Goal: Task Accomplishment & Management: Use online tool/utility

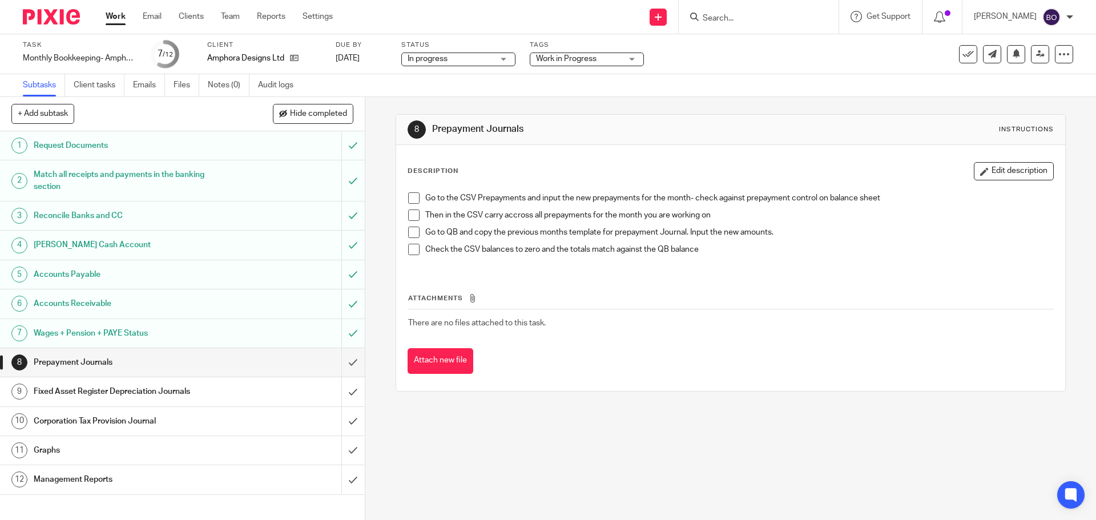
click at [408, 202] on span at bounding box center [413, 197] width 11 height 11
click at [409, 215] on span at bounding box center [413, 215] width 11 height 11
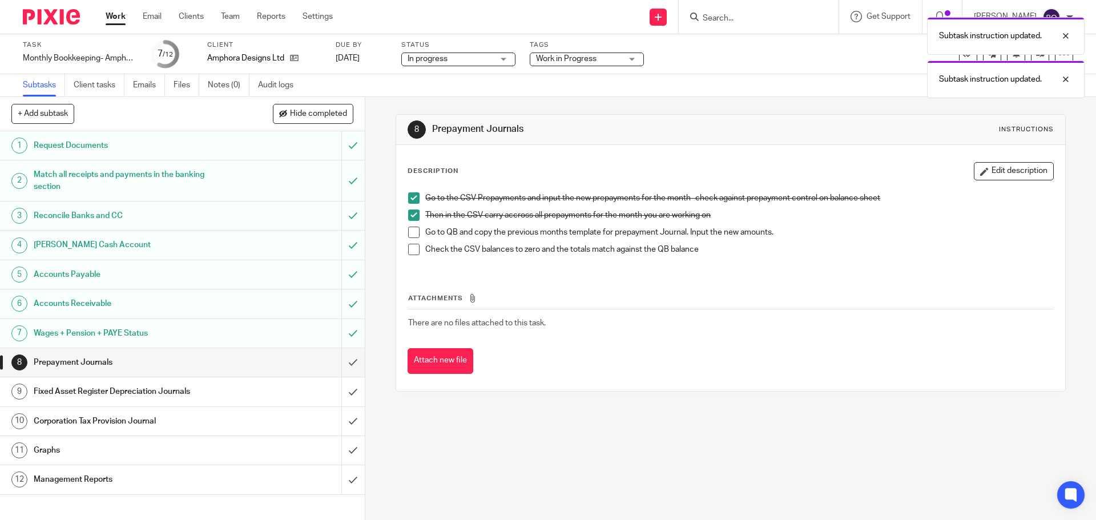
click at [409, 234] on span at bounding box center [413, 232] width 11 height 11
click at [411, 256] on li "Check the CSV balances to zero and the totals match against the QB balance" at bounding box center [730, 252] width 645 height 17
click at [345, 364] on input "submit" at bounding box center [182, 362] width 365 height 29
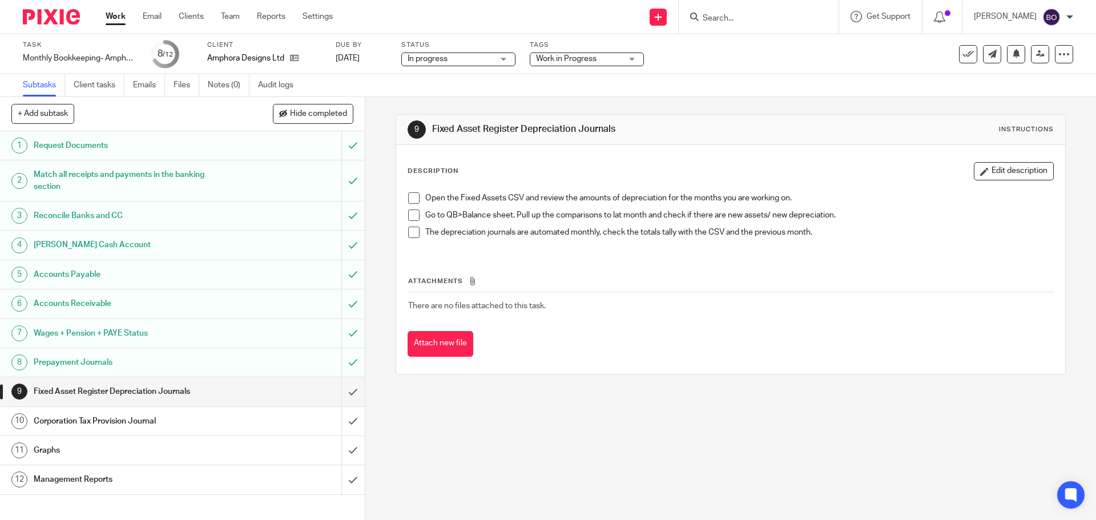
click at [411, 198] on span at bounding box center [413, 197] width 11 height 11
click at [413, 215] on span at bounding box center [413, 215] width 11 height 11
click at [408, 231] on span at bounding box center [413, 232] width 11 height 11
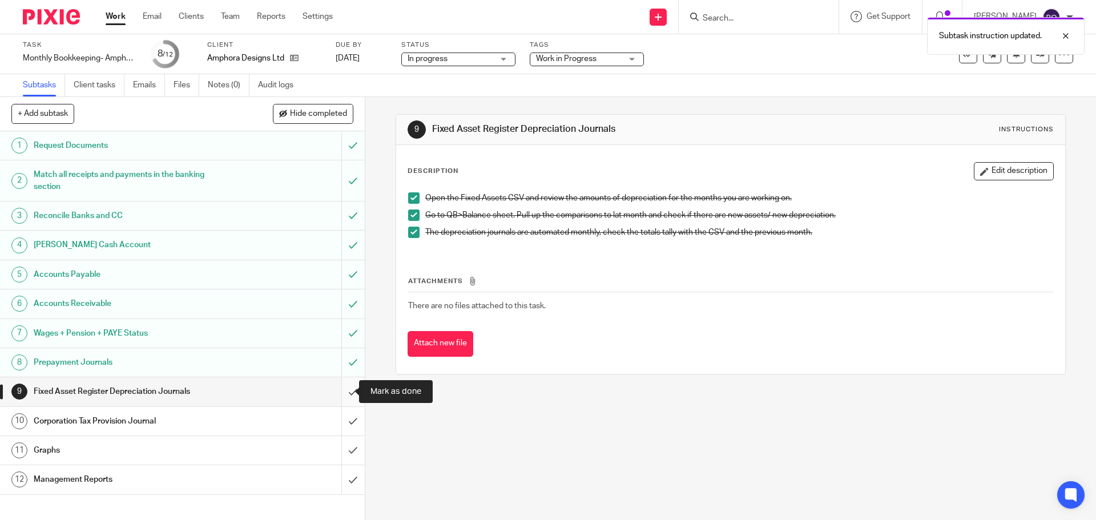
click at [341, 393] on input "submit" at bounding box center [182, 391] width 365 height 29
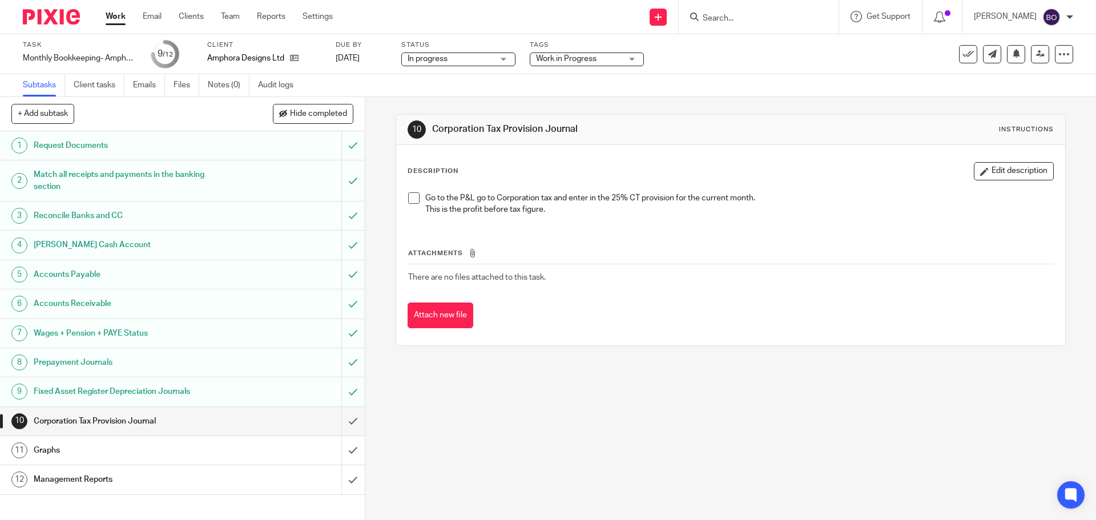
click at [206, 455] on h1 "Graphs" at bounding box center [133, 450] width 198 height 17
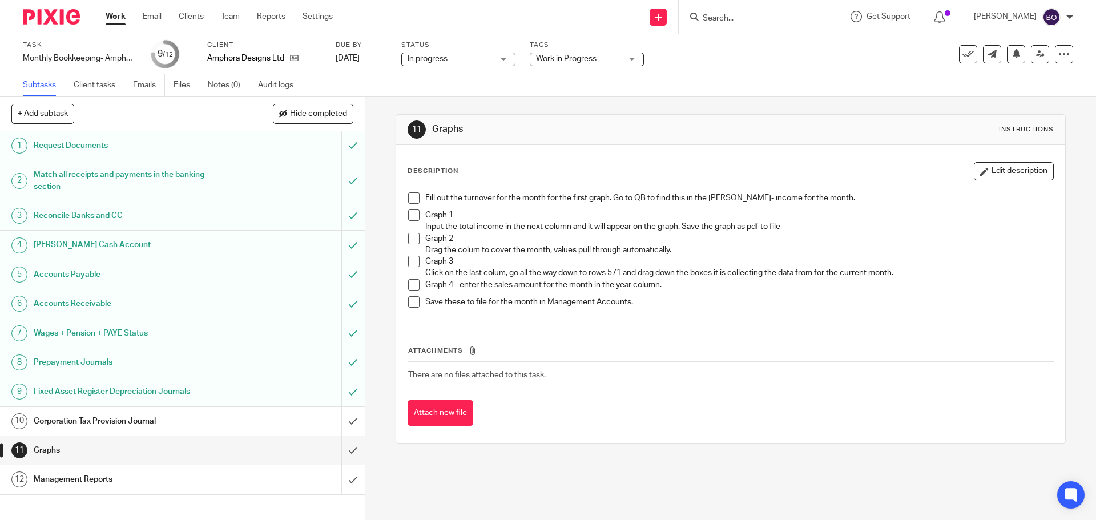
click at [412, 198] on span at bounding box center [413, 197] width 11 height 11
click at [412, 218] on span at bounding box center [413, 215] width 11 height 11
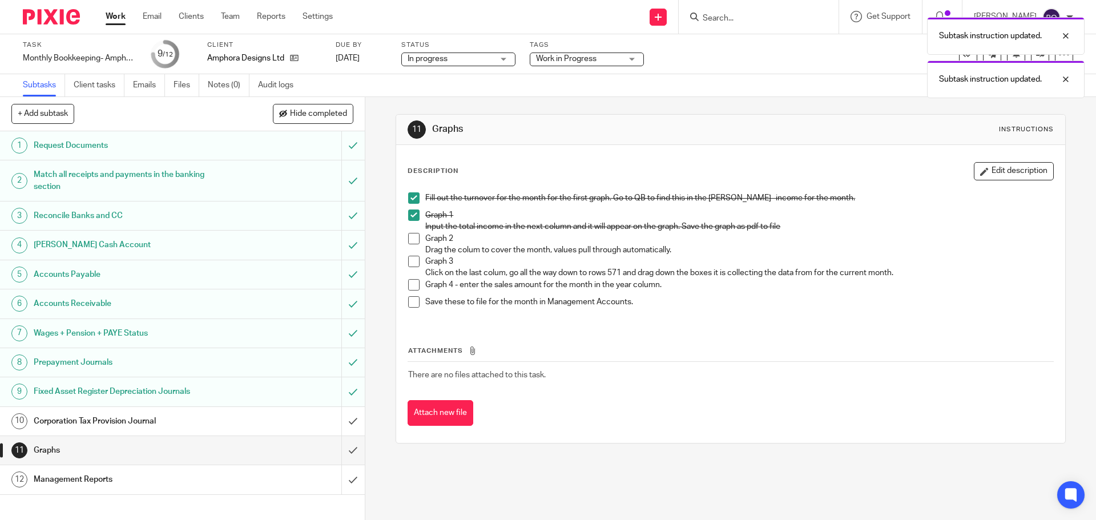
click at [411, 243] on span at bounding box center [413, 238] width 11 height 11
click at [411, 262] on span at bounding box center [413, 261] width 11 height 11
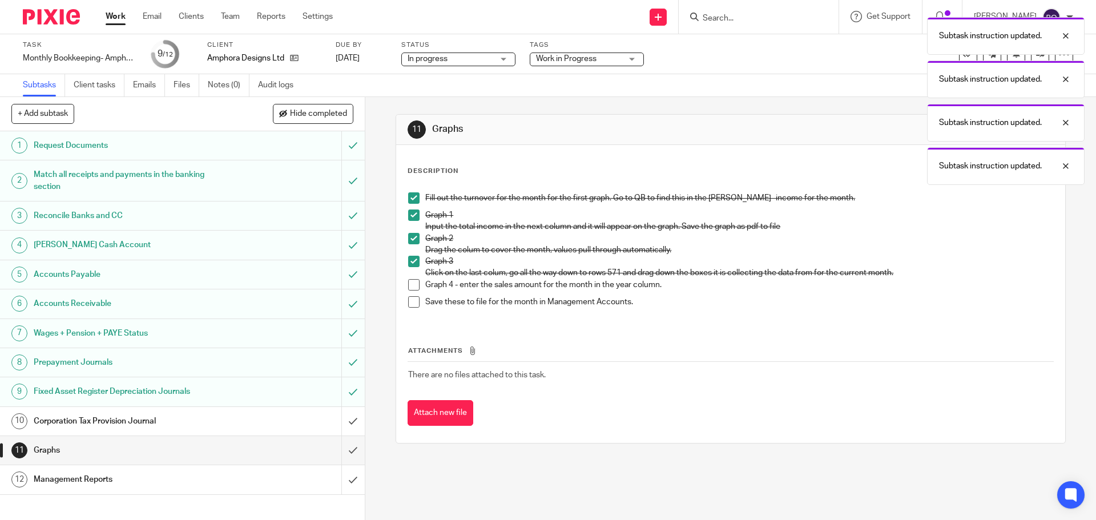
click at [411, 279] on span at bounding box center [413, 284] width 11 height 11
click at [409, 301] on span at bounding box center [413, 301] width 11 height 11
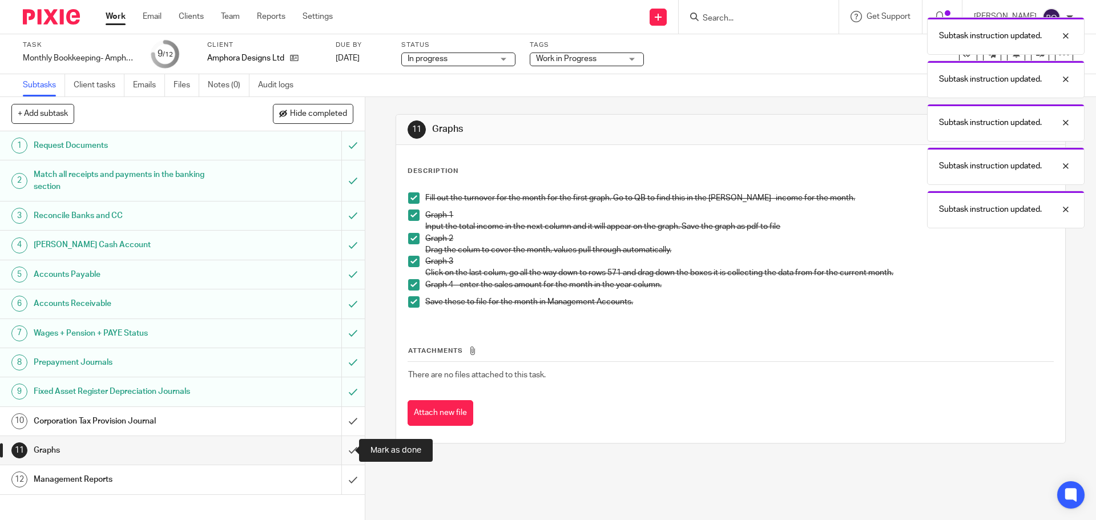
click at [338, 450] on input "submit" at bounding box center [182, 450] width 365 height 29
